Goal: Obtain resource: Obtain resource

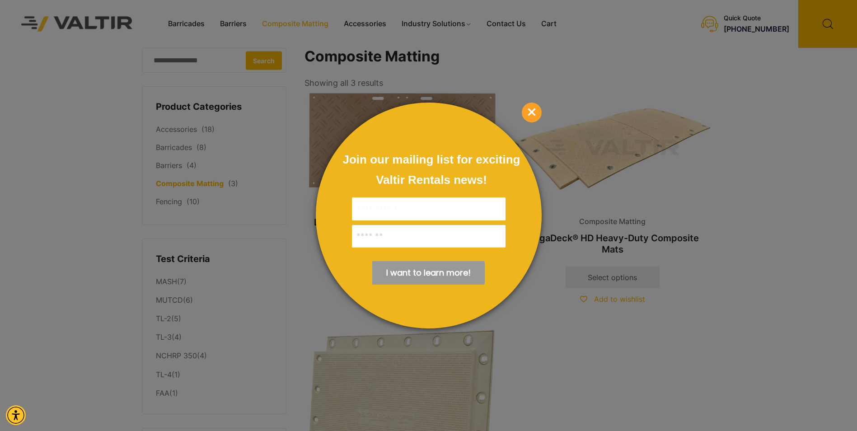
click at [384, 156] on span "Join our mailing list for exciting Valtir Rentals ​news!" at bounding box center [432, 170] width 178 height 34
click at [536, 113] on span "×" at bounding box center [532, 113] width 20 height 20
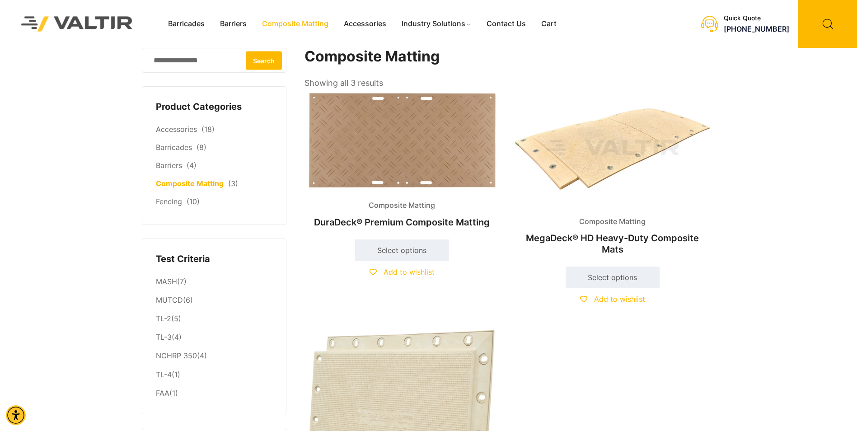
click at [352, 128] on img at bounding box center [402, 140] width 195 height 101
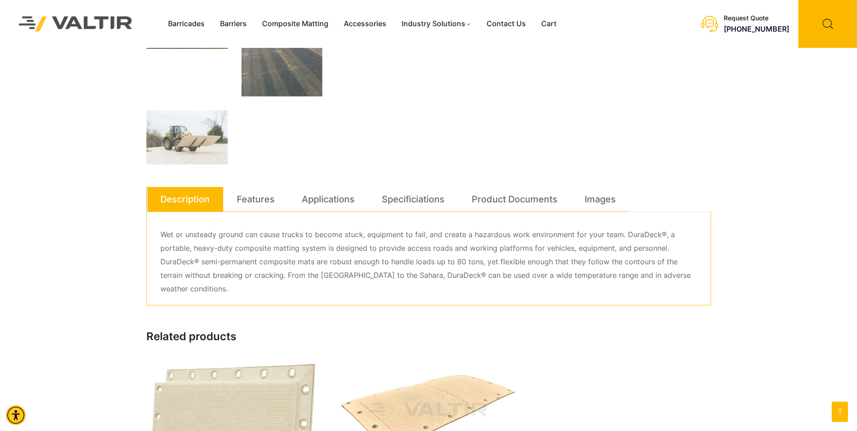
scroll to position [271, 0]
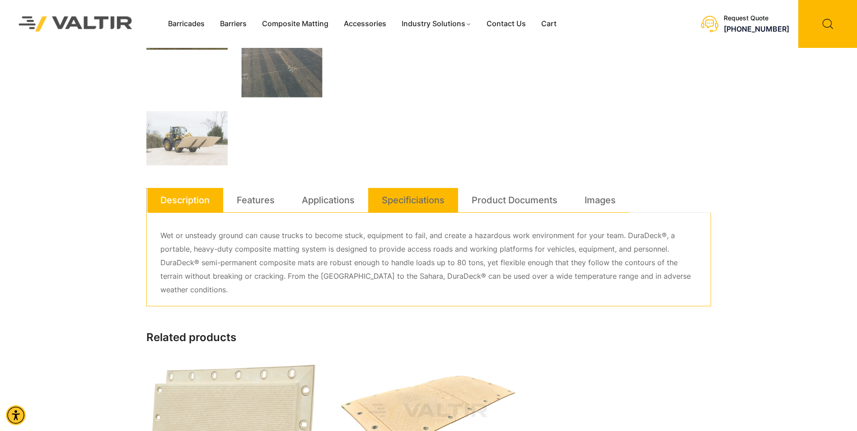
click at [402, 199] on link "Specificiations" at bounding box center [413, 200] width 63 height 24
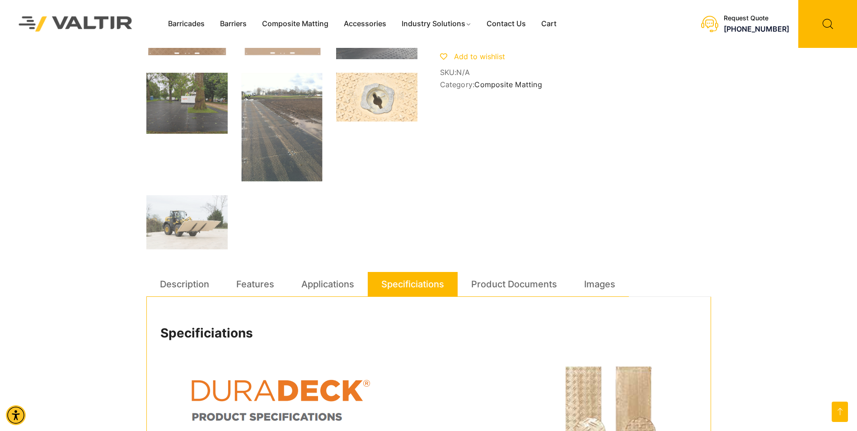
scroll to position [181, 0]
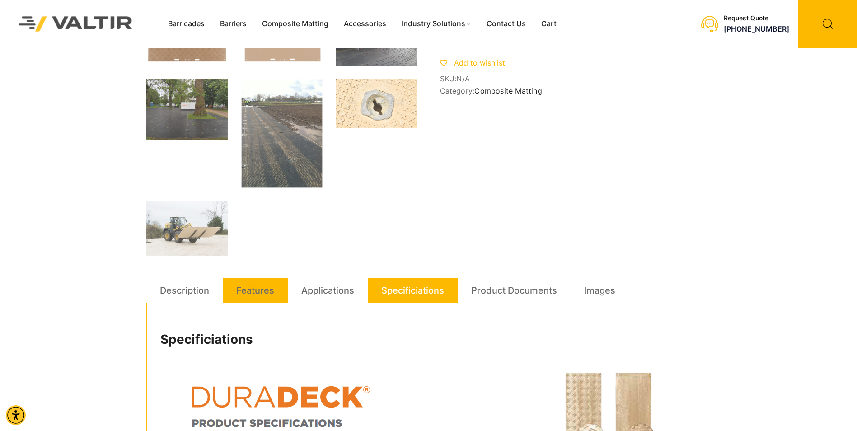
click at [254, 289] on link "Features" at bounding box center [255, 290] width 38 height 24
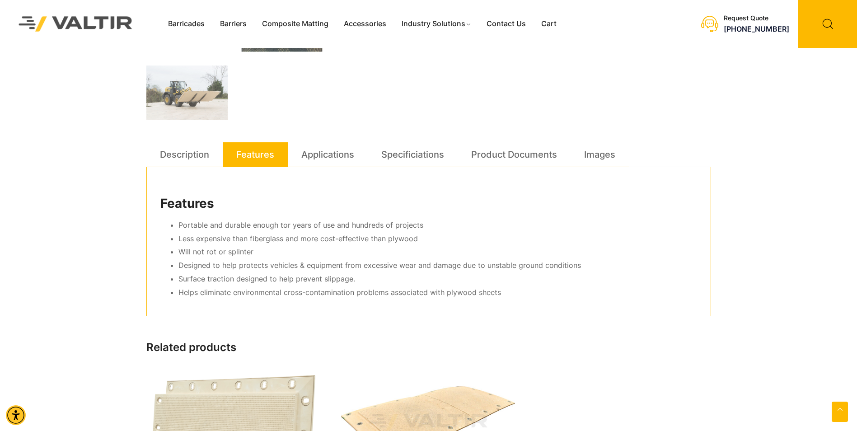
scroll to position [316, 0]
click at [335, 158] on link "Applications" at bounding box center [327, 155] width 53 height 24
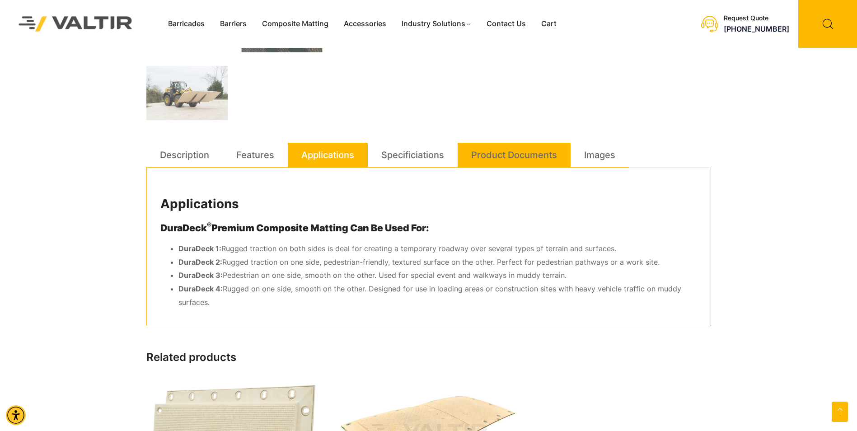
click at [534, 158] on link "Product Documents" at bounding box center [514, 155] width 86 height 24
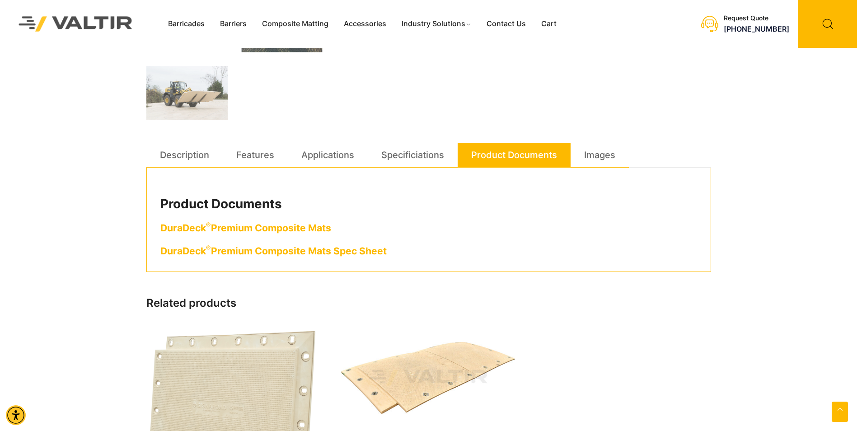
click at [286, 249] on link "DuraDeck ® Premium Composite Mats Spec Sheet" at bounding box center [273, 250] width 226 height 11
click at [271, 229] on link "DuraDeck ® Premium Composite Mats" at bounding box center [245, 227] width 171 height 11
